Goal: Answer question/provide support

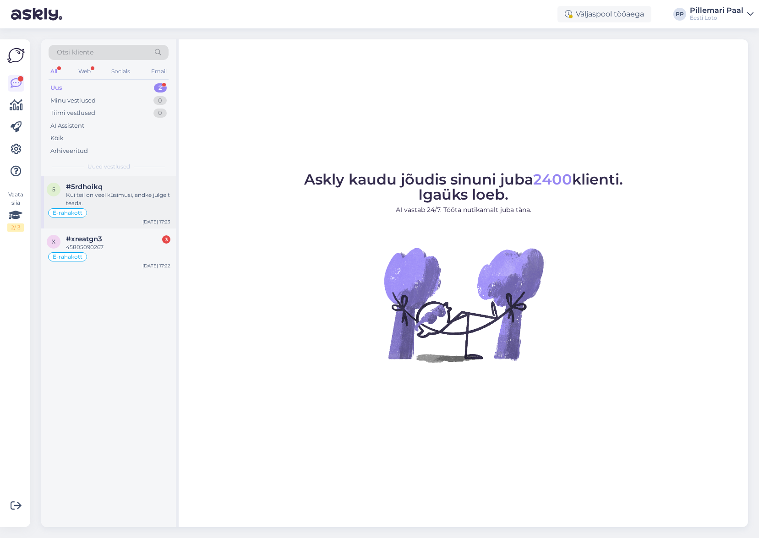
click at [118, 202] on div "Kui teil on veel küsimusi, andke julgelt teada." at bounding box center [118, 199] width 104 height 16
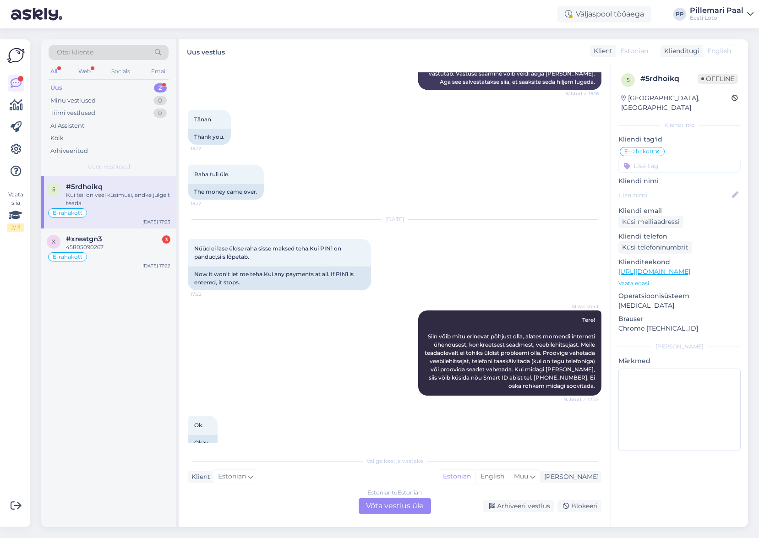
scroll to position [2430, 0]
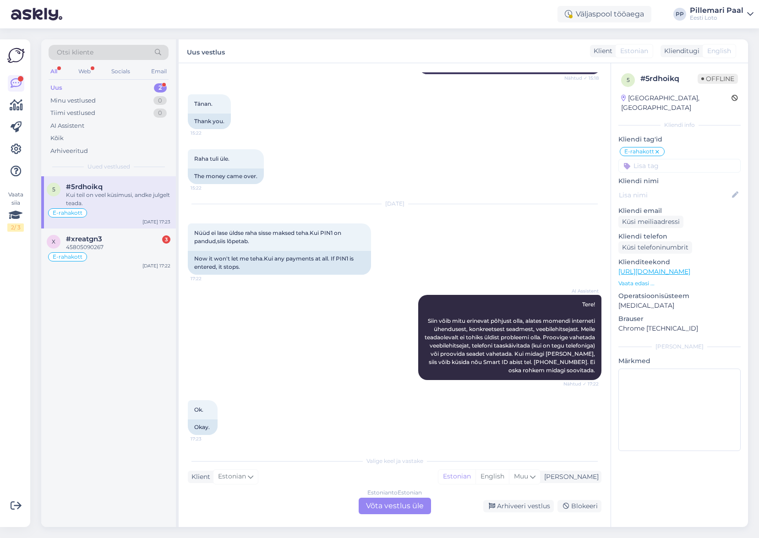
click at [553, 525] on div "Vestlus algas [DATE] Raha ülekanded ei laeku kohe.šwedpangaga. 18:07 Money tran…" at bounding box center [395, 295] width 432 height 464
click at [521, 504] on div "Arhiveeri vestlus" at bounding box center [518, 506] width 71 height 12
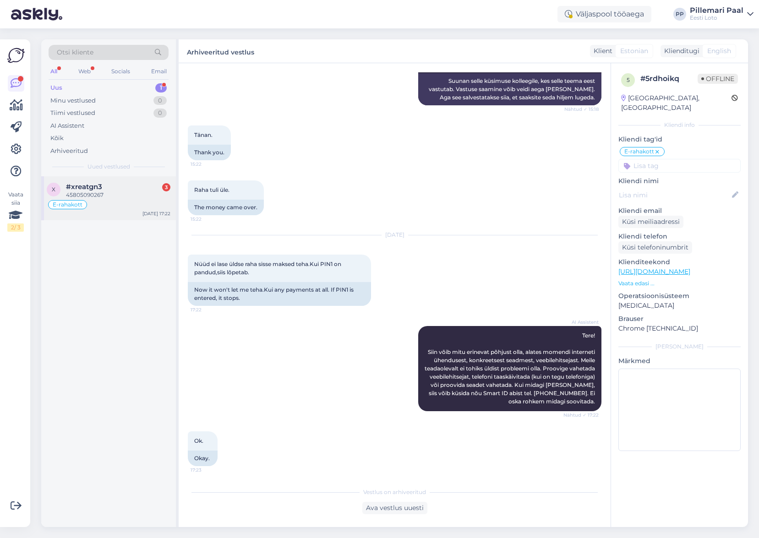
click at [111, 189] on div "#xreatgn3 3" at bounding box center [118, 187] width 104 height 8
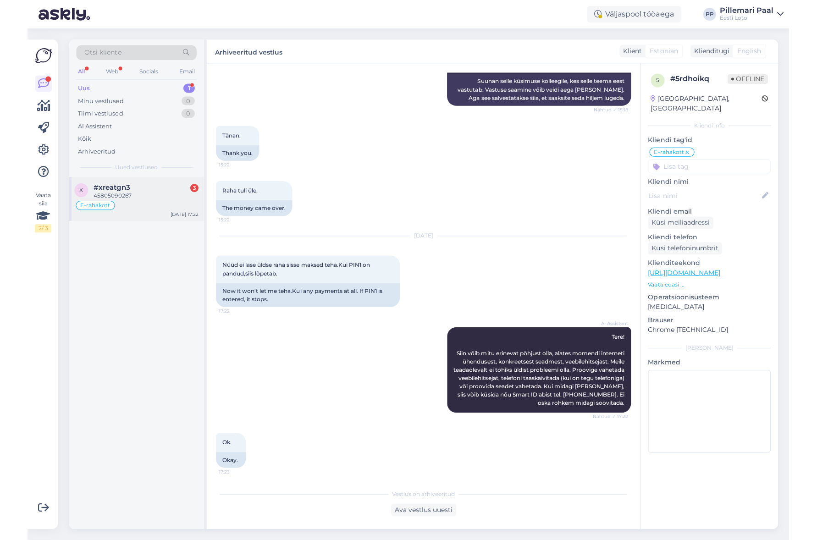
scroll to position [764, 0]
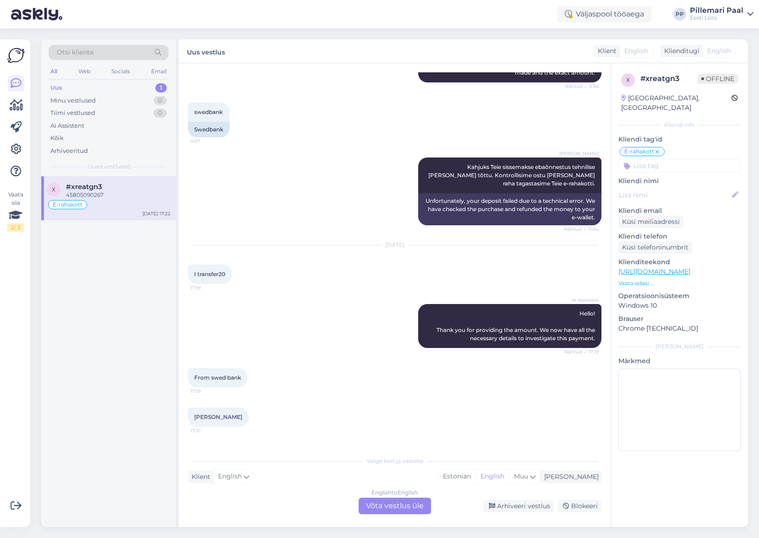
click at [217, 453] on span "45805090267" at bounding box center [213, 456] width 38 height 7
copy div "45805090267 17:22"
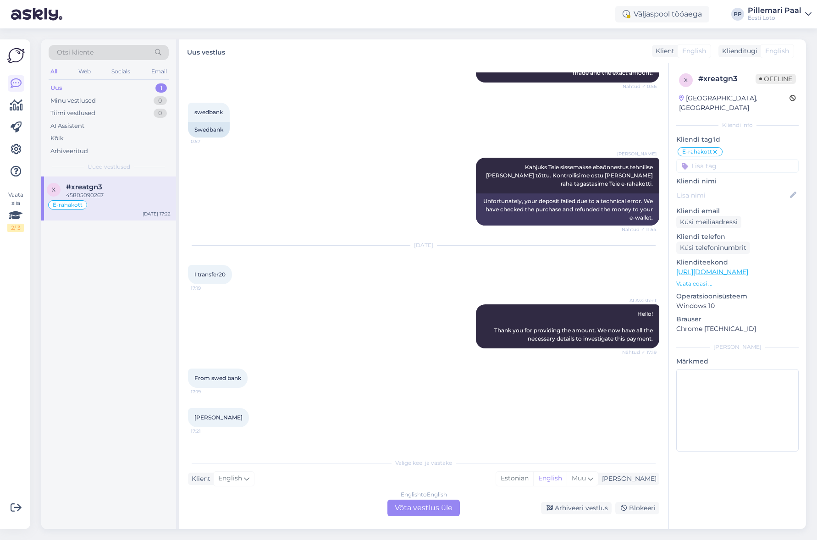
scroll to position [763, 0]
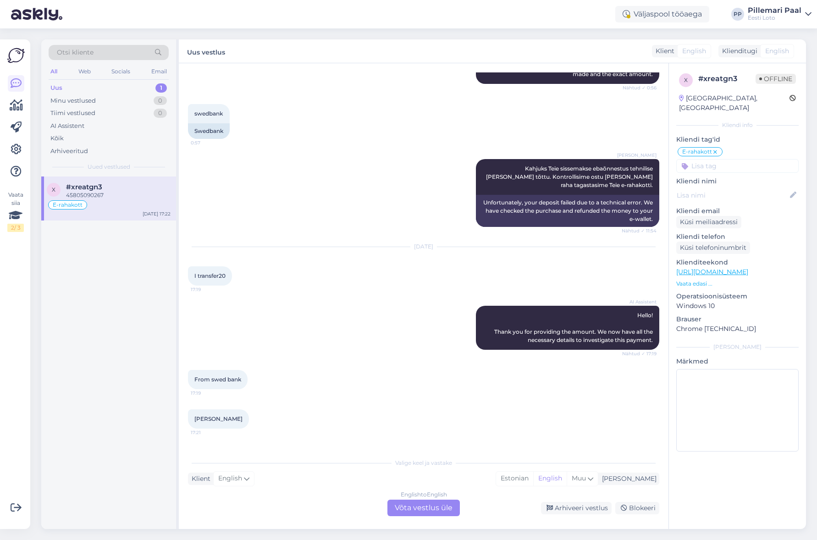
copy div "45805090267 17:22"
drag, startPoint x: 234, startPoint y: 387, endPoint x: 192, endPoint y: 387, distance: 42.6
click at [192, 409] on div "Jelena levsina 17:21" at bounding box center [218, 418] width 61 height 19
copy span "Jelena levsina"
click at [214, 455] on span "45805090267" at bounding box center [213, 458] width 38 height 7
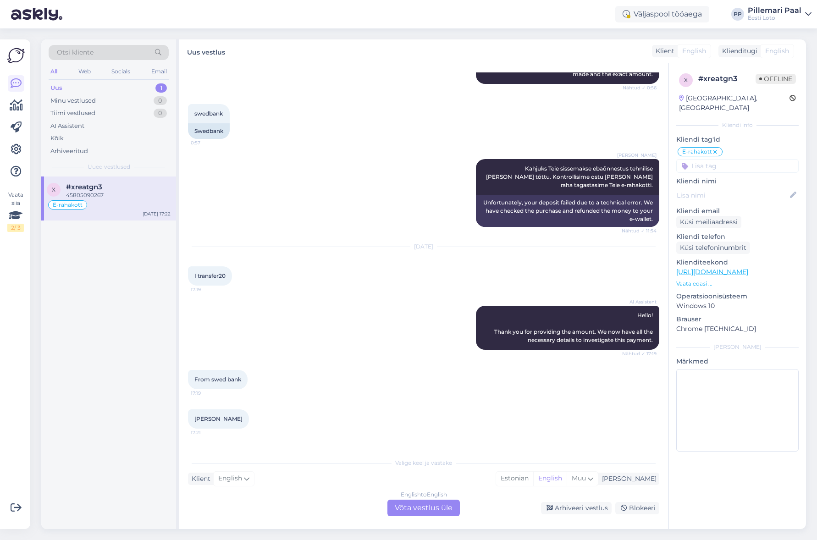
click at [214, 455] on span "45805090267" at bounding box center [213, 458] width 38 height 7
copy div "45805090267 17:22"
click at [413, 510] on div "English to English Võta vestlus üle" at bounding box center [423, 508] width 72 height 16
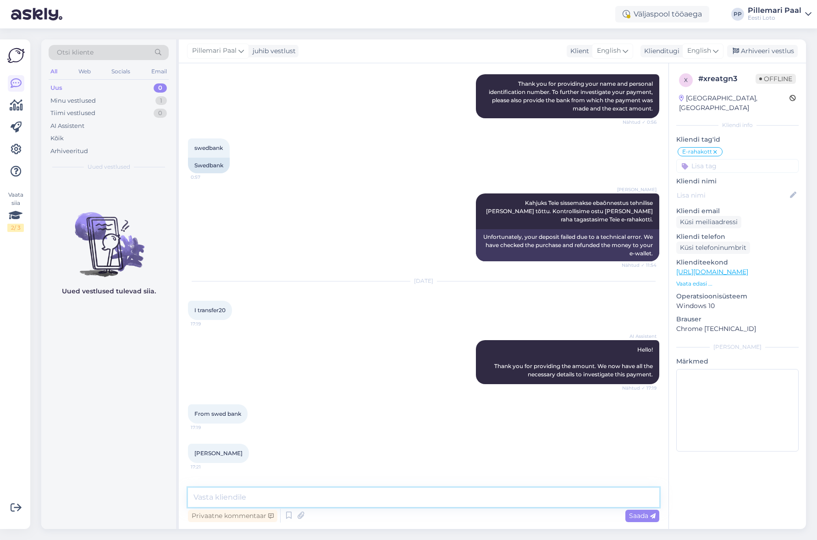
click at [388, 501] on textarea at bounding box center [423, 497] width 471 height 19
paste textarea "Kahjuks Teie sissemakse ebaõnnestus tehnilise tõrke tõttu. Kontrollisime ostu ü…"
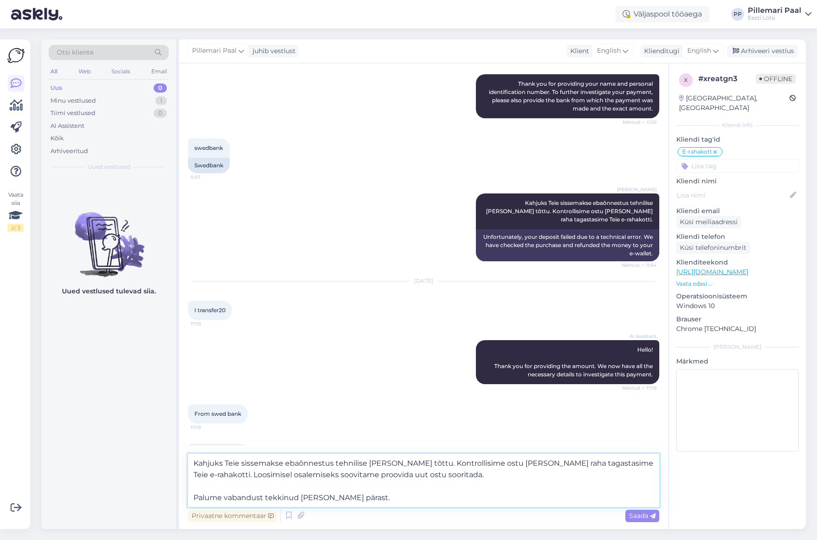
scroll to position [763, 0]
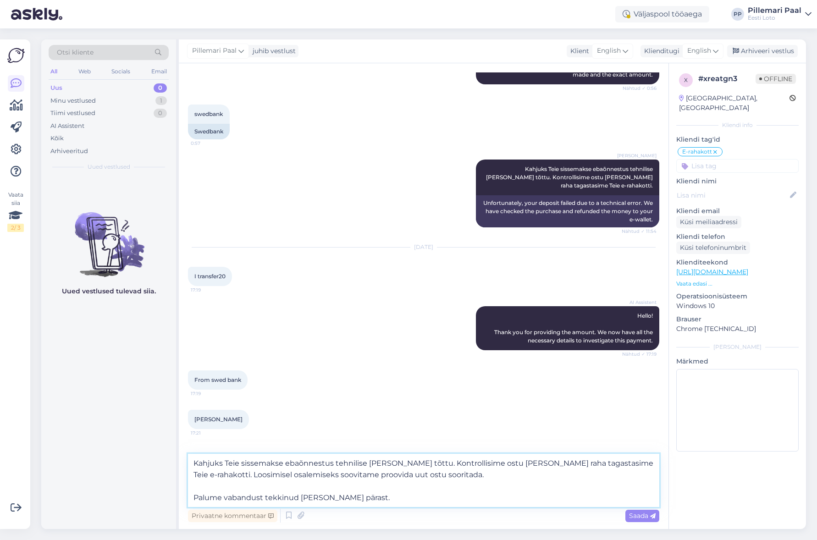
drag, startPoint x: 430, startPoint y: 475, endPoint x: 275, endPoint y: 483, distance: 155.5
click at [167, 471] on div "Otsi kliente All Web Socials Email Uus 0 Minu vestlused 1 Tiimi vestlused 0 AI …" at bounding box center [423, 283] width 764 height 489
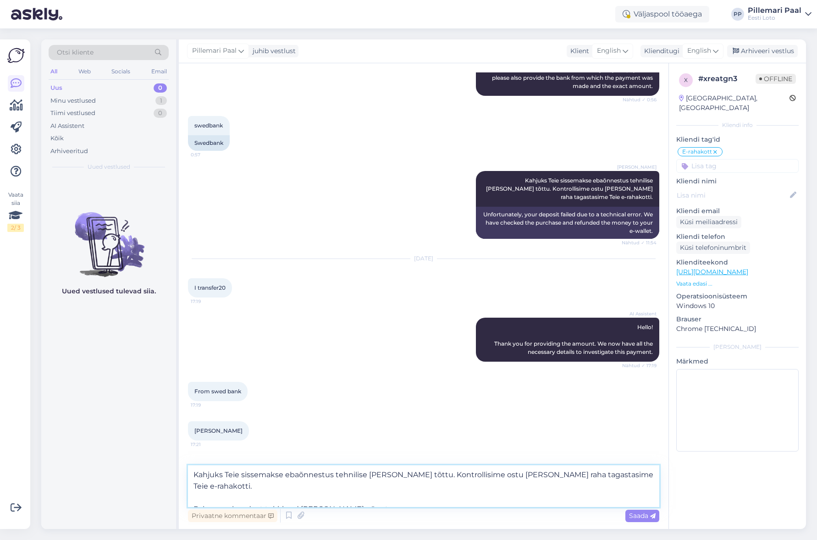
type textarea "Kahjuks Teie sissemakse ebaõnnestus tehnilise tõrke tõttu. Kontrollisime ostu ü…"
click at [645, 519] on span "Saada" at bounding box center [642, 515] width 27 height 8
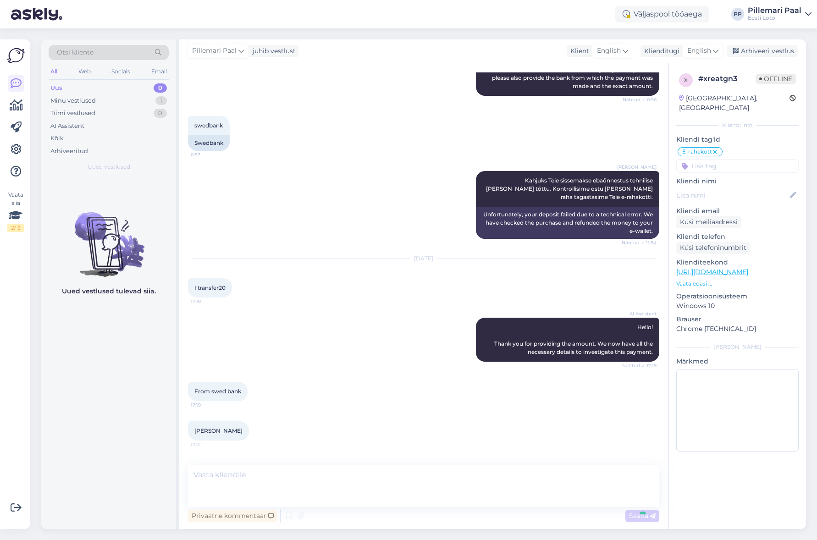
scroll to position [793, 0]
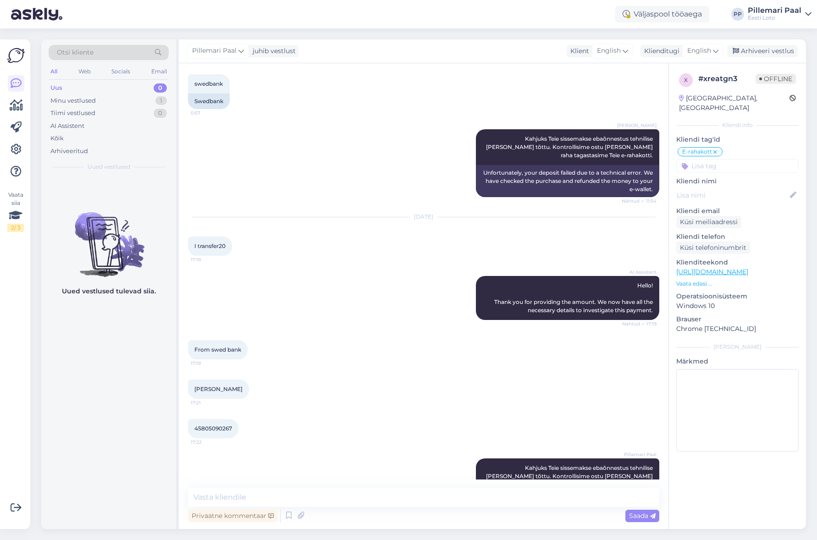
click at [759, 44] on div "Pillemari Paal juhib vestlust Klient English Klienditugi English Arhiveeri vest…" at bounding box center [492, 51] width 627 height 24
click at [759, 49] on div "Arhiveeri vestlus" at bounding box center [762, 51] width 71 height 12
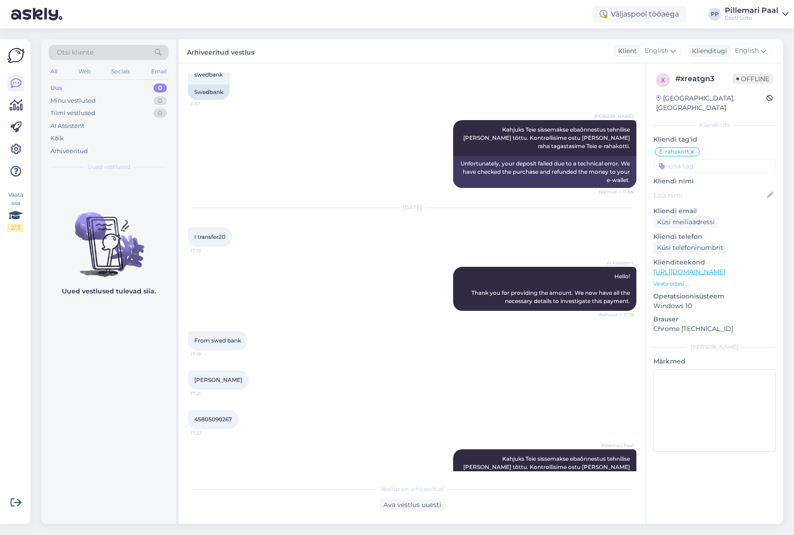
scroll to position [801, 0]
